Goal: Use online tool/utility

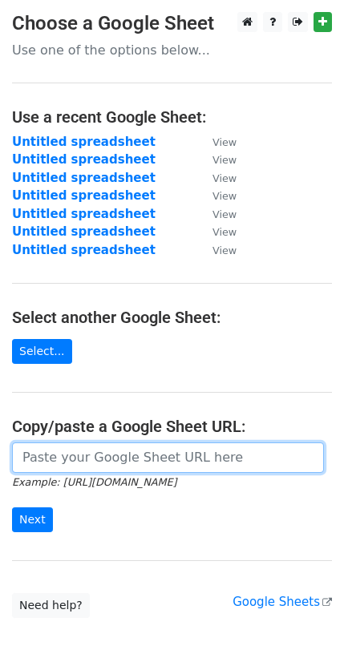
click at [40, 455] on input "url" at bounding box center [168, 457] width 312 height 30
paste input "[URL][DOMAIN_NAME]"
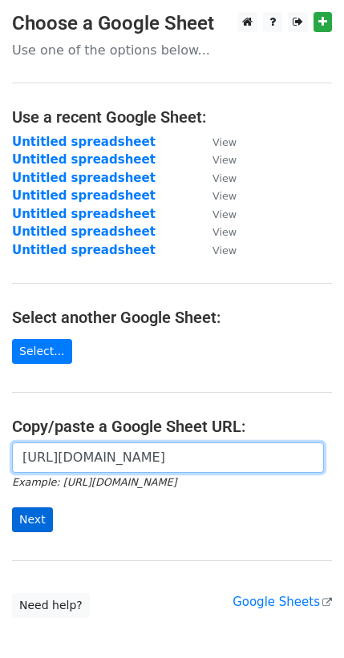
type input "[URL][DOMAIN_NAME]"
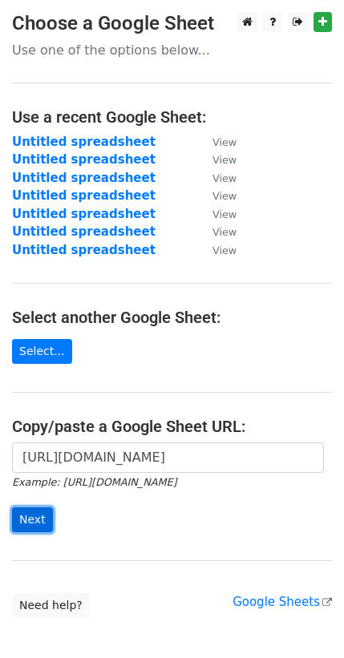
click at [35, 518] on input "Next" at bounding box center [32, 519] width 41 height 25
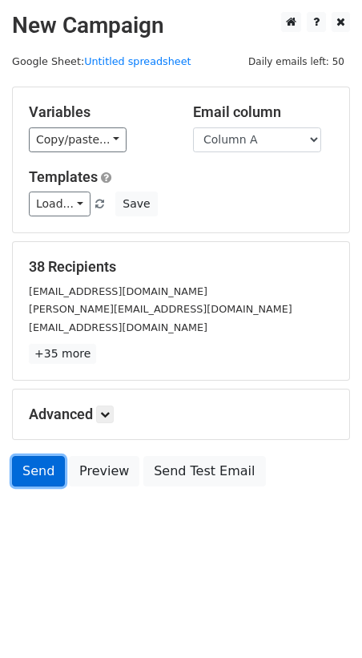
click at [52, 469] on link "Send" at bounding box center [38, 471] width 53 height 30
